Goal: Task Accomplishment & Management: Manage account settings

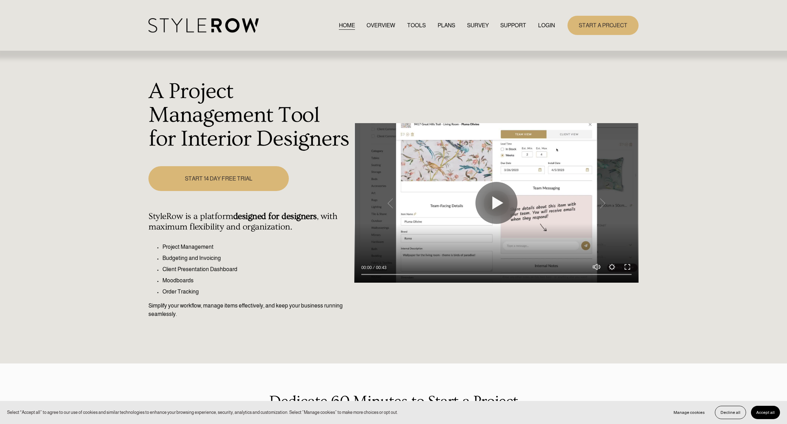
click at [548, 24] on link "LOGIN" at bounding box center [546, 25] width 17 height 9
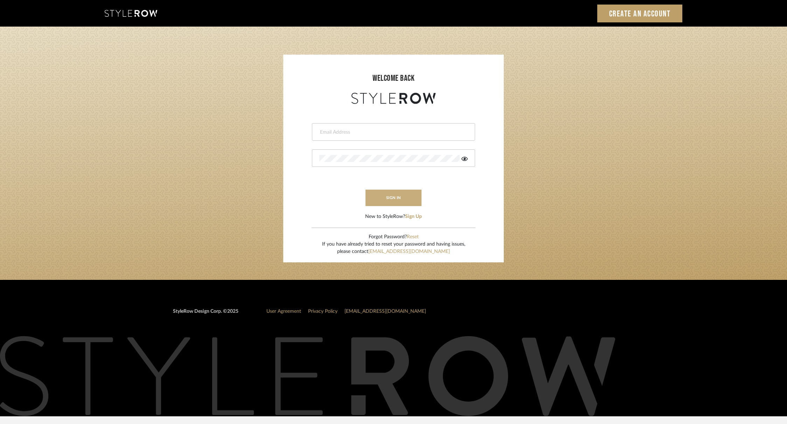
type input "[PERSON_NAME][EMAIL_ADDRESS][DOMAIN_NAME]"
click at [408, 198] on button "sign in" at bounding box center [393, 198] width 56 height 16
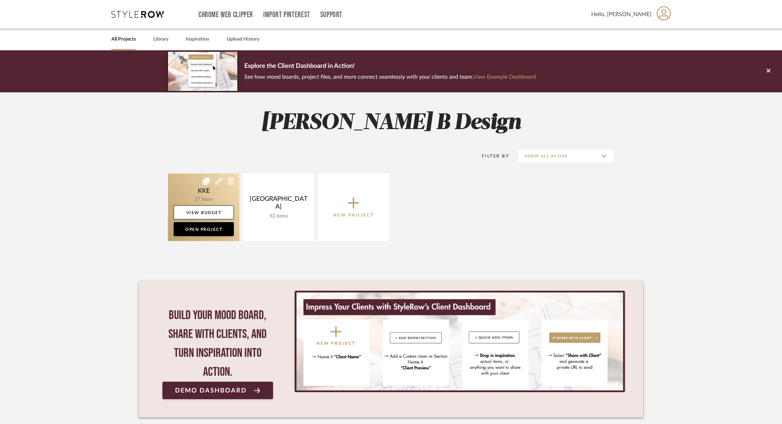
click at [212, 191] on link at bounding box center [203, 208] width 71 height 68
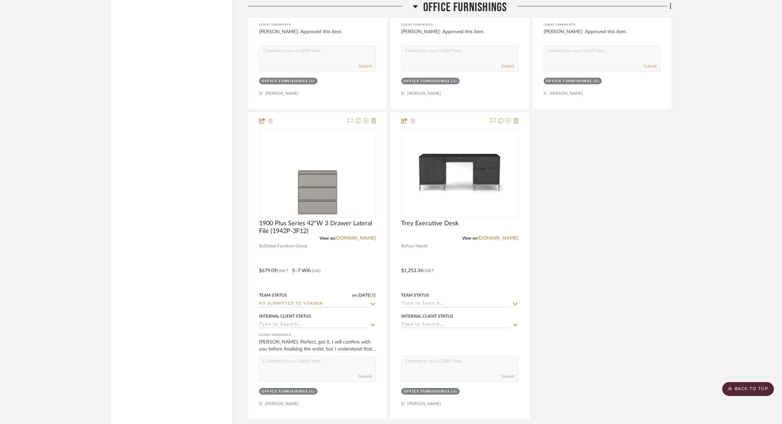
scroll to position [1448, 0]
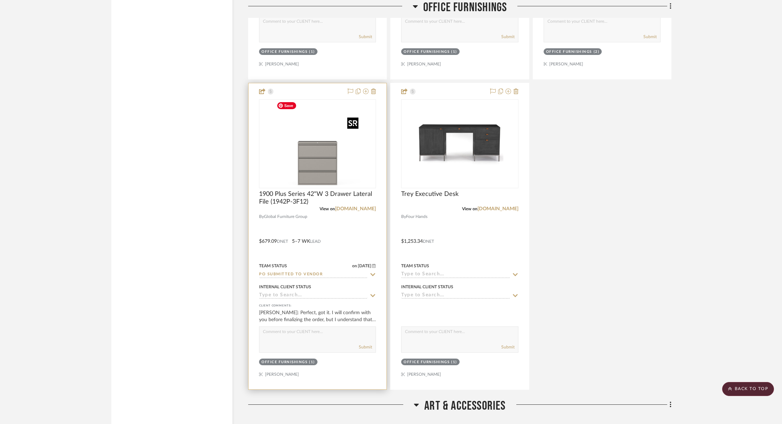
click at [311, 165] on img "0" at bounding box center [317, 143] width 87 height 87
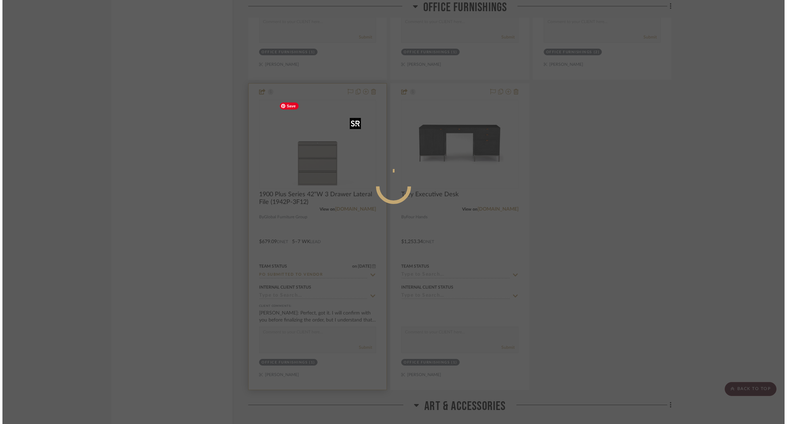
scroll to position [0, 0]
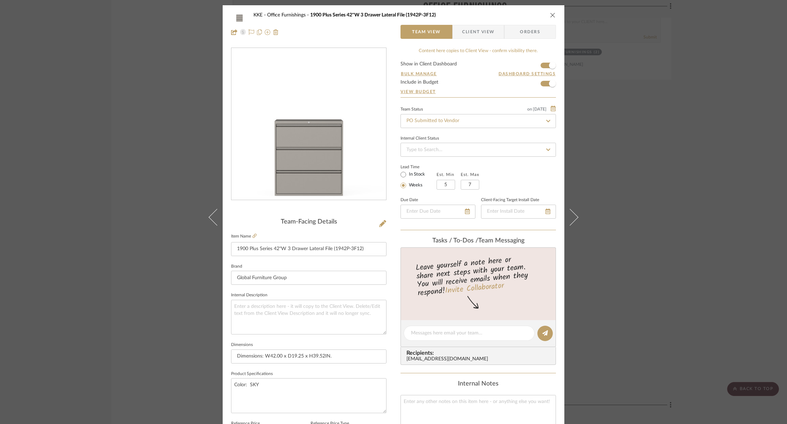
click at [553, 17] on button "close" at bounding box center [552, 15] width 6 height 6
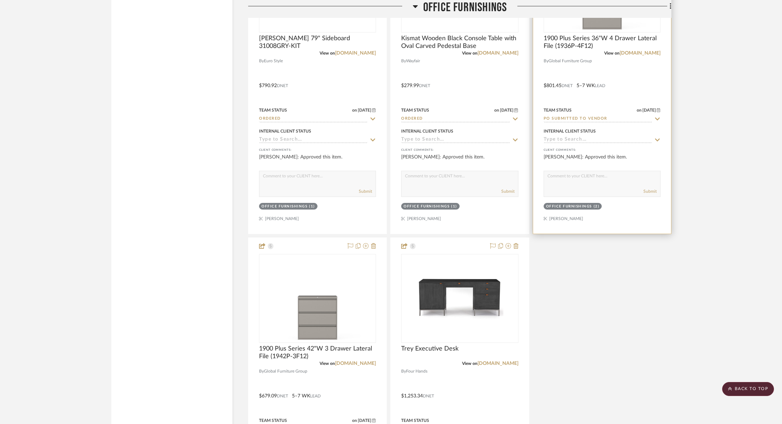
scroll to position [1329, 0]
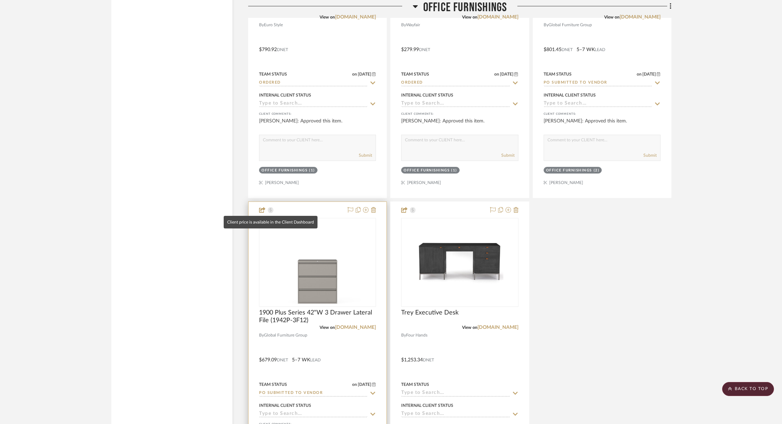
click at [271, 210] on icon at bounding box center [271, 210] width 6 height 6
click at [270, 210] on icon at bounding box center [271, 210] width 6 height 6
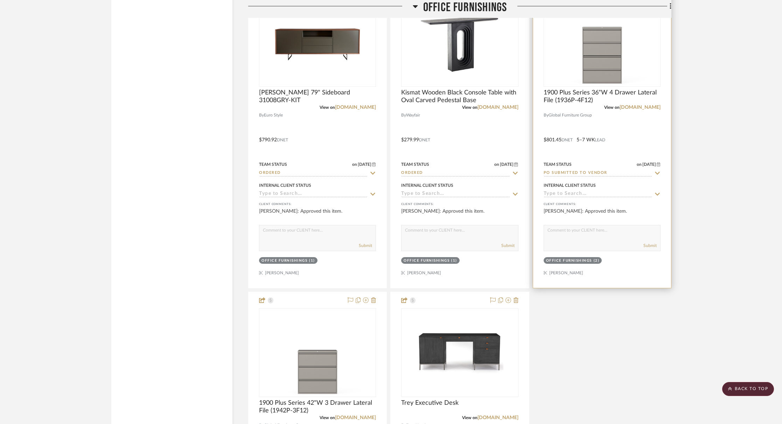
scroll to position [1231, 0]
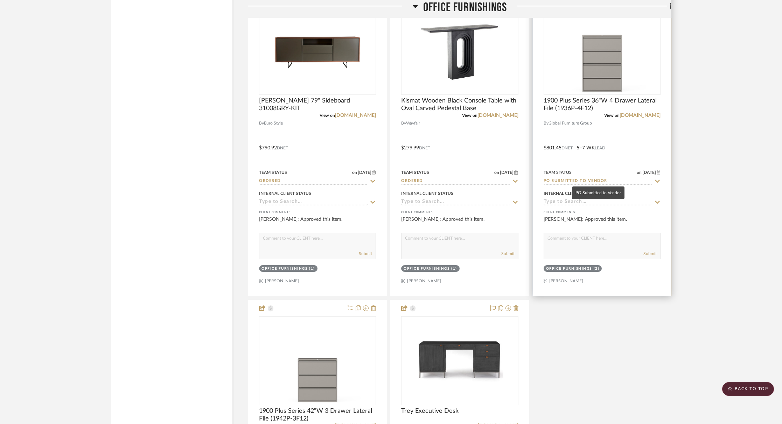
click at [599, 179] on input "PO Submitted to Vendor" at bounding box center [597, 181] width 108 height 7
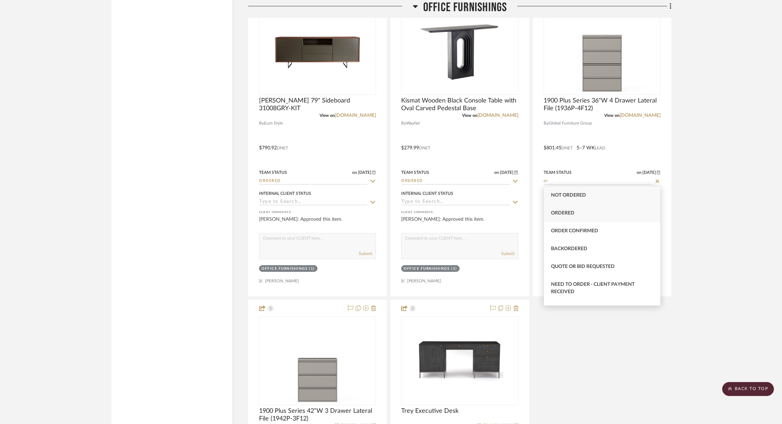
type input "or"
click at [587, 216] on div "Ordered" at bounding box center [602, 212] width 116 height 18
type input "8/14/2025"
type input "Ordered"
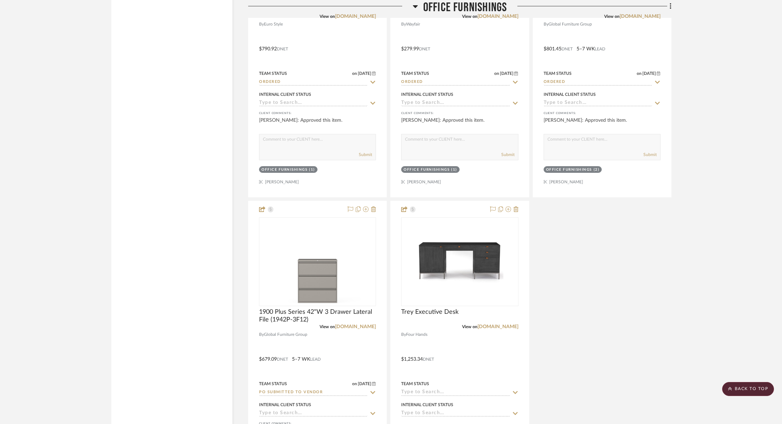
scroll to position [1396, 0]
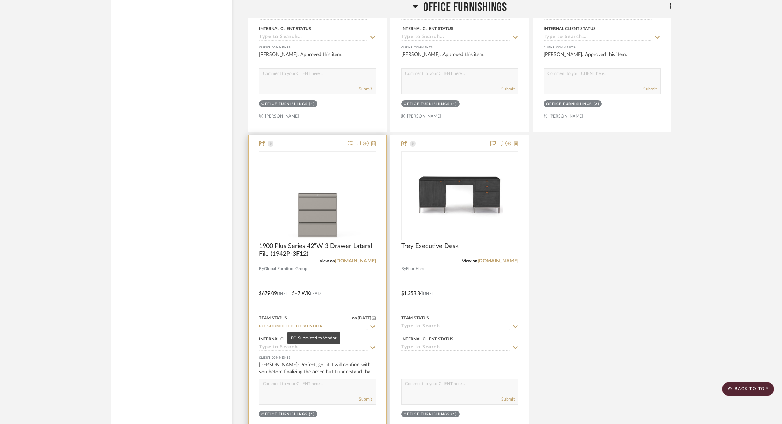
click at [305, 326] on input "PO Submitted to Vendor" at bounding box center [313, 327] width 108 height 7
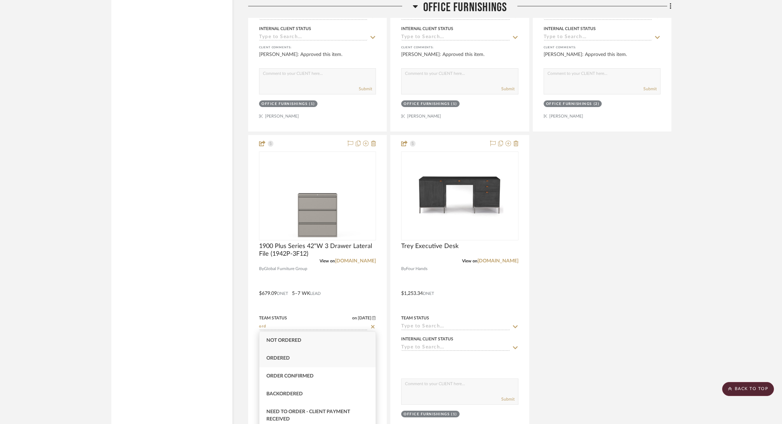
type input "ord"
click at [293, 357] on div "Ordered" at bounding box center [317, 359] width 116 height 18
type input "8/14/2025"
type input "Ordered"
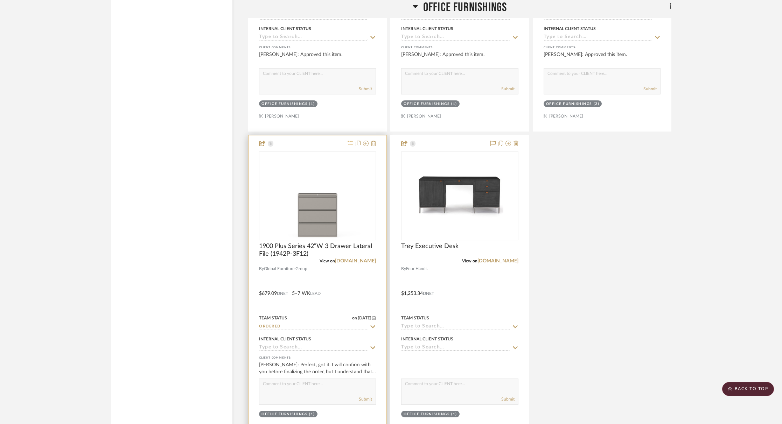
click at [350, 142] on icon at bounding box center [350, 144] width 6 height 6
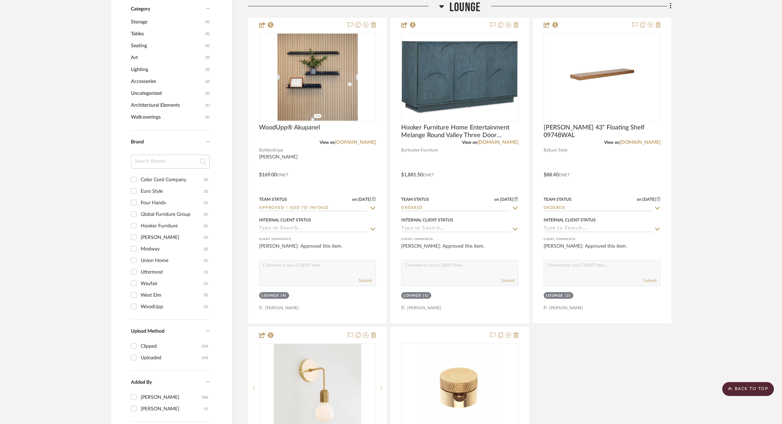
scroll to position [0, 0]
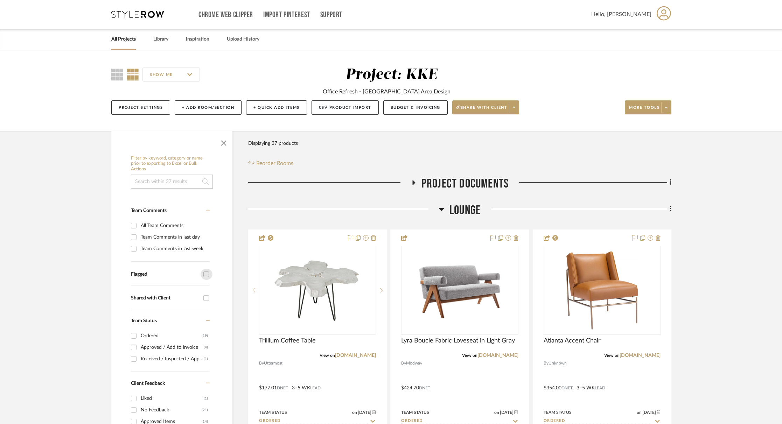
click at [208, 274] on input "Flagged" at bounding box center [205, 274] width 11 height 11
checkbox input "true"
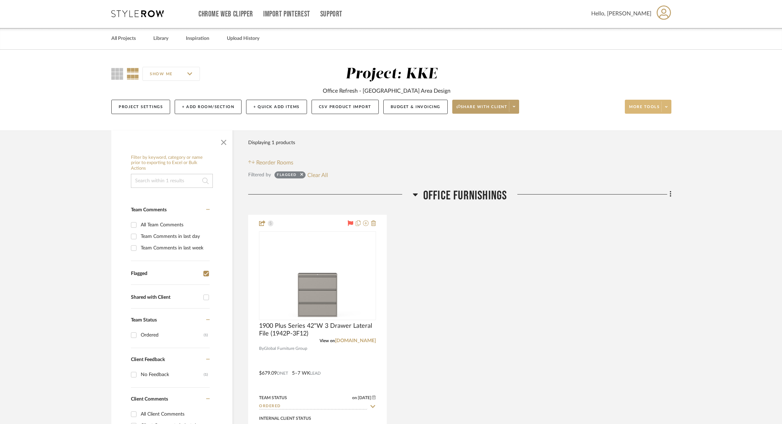
click at [669, 105] on span at bounding box center [666, 106] width 10 height 10
click at [656, 212] on span "Export To Excel" at bounding box center [654, 211] width 45 height 6
click at [351, 224] on icon at bounding box center [351, 223] width 6 height 6
click at [350, 223] on icon at bounding box center [351, 223] width 6 height 6
click at [351, 223] on icon at bounding box center [351, 223] width 6 height 6
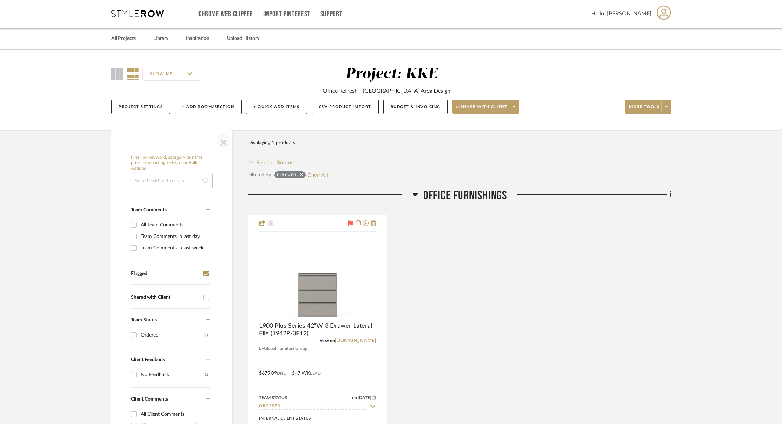
click at [224, 141] on span "button" at bounding box center [223, 141] width 17 height 17
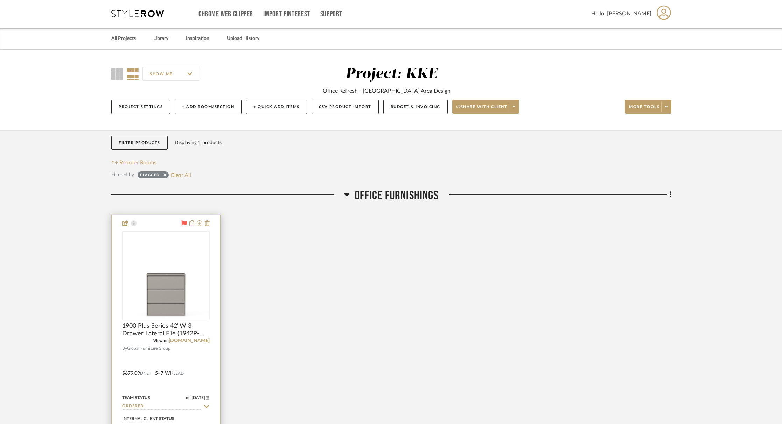
click at [183, 224] on icon at bounding box center [184, 223] width 6 height 6
click at [120, 41] on link "All Projects" at bounding box center [123, 38] width 24 height 9
